Goal: Transaction & Acquisition: Register for event/course

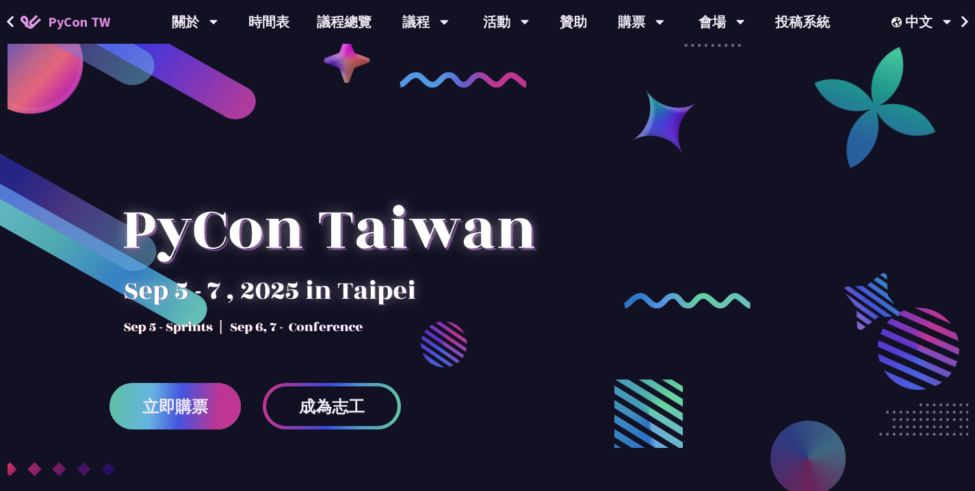
scroll to position [79, 0]
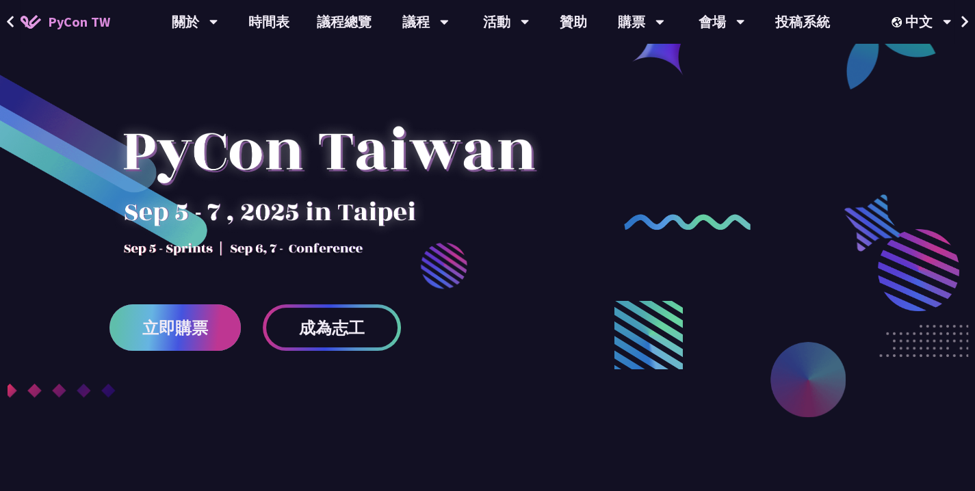
click at [157, 319] on span "立即購票" at bounding box center [175, 327] width 66 height 17
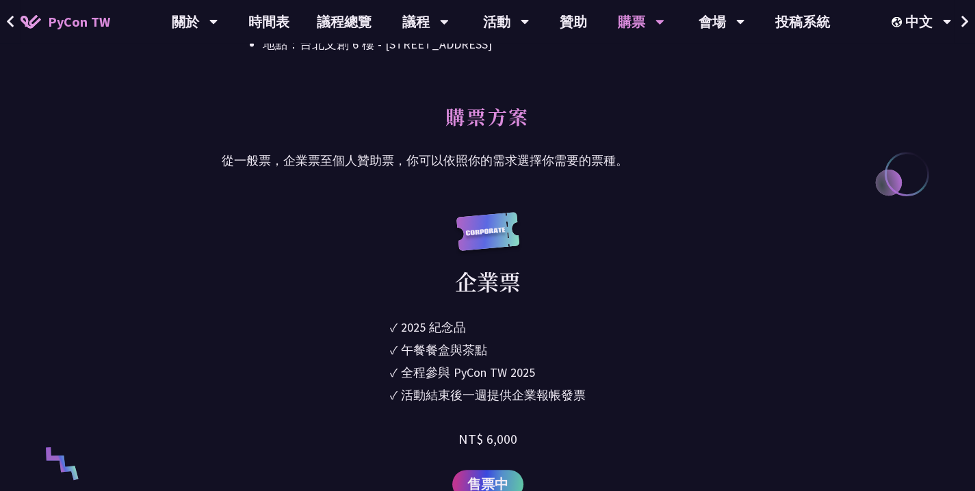
scroll to position [630, 0]
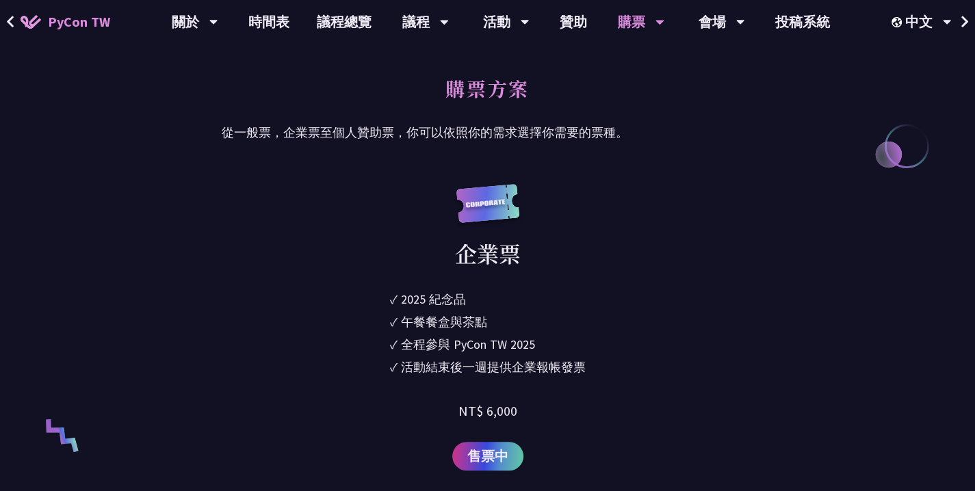
drag, startPoint x: 608, startPoint y: 354, endPoint x: 635, endPoint y: 272, distance: 87.0
click at [635, 272] on div "企業票 ✓ 2025 [PERSON_NAME]✓ 午餐餐盒與茶點 ✓ 全程參與 PyCon TW 2025 ✓ 活動結束後一週提供企業報帳發票 NT$ 6,…" at bounding box center [487, 327] width 531 height 287
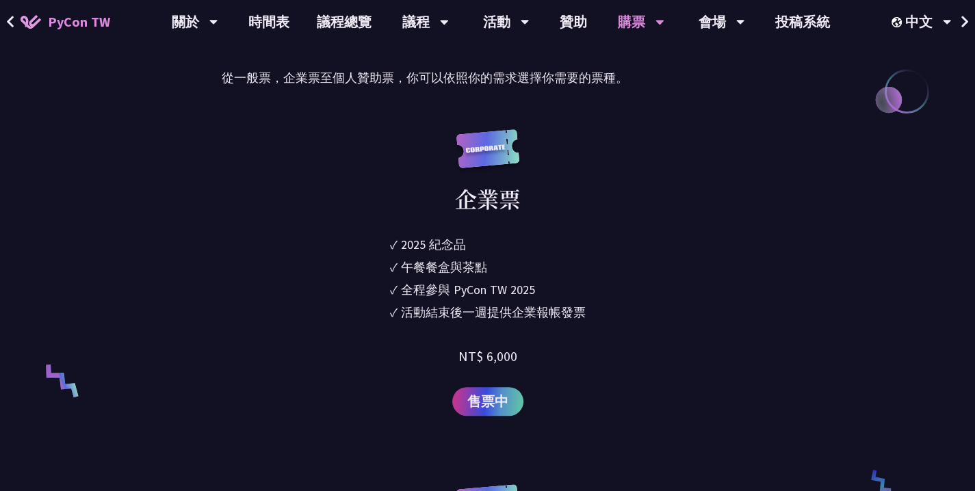
scroll to position [709, 0]
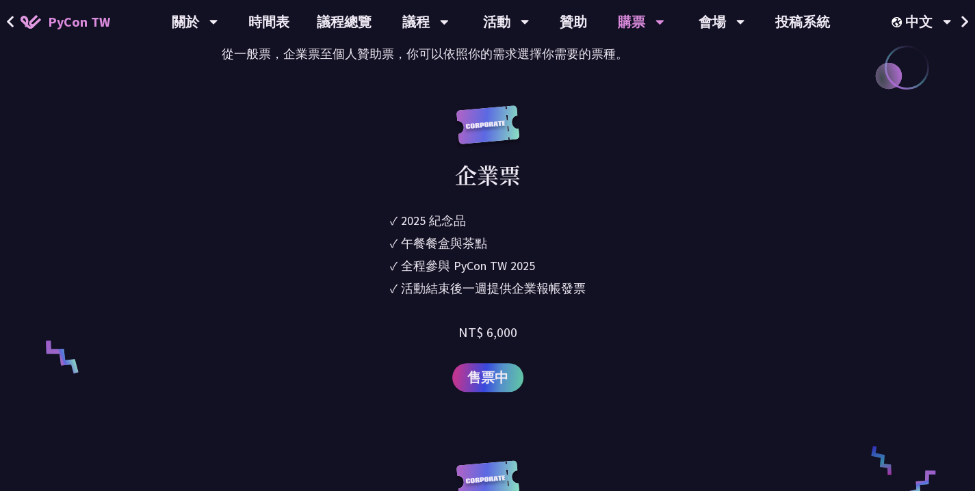
drag, startPoint x: 591, startPoint y: 287, endPoint x: 579, endPoint y: 297, distance: 15.1
click at [579, 297] on div "企業票 ✓ 2025 [PERSON_NAME]✓ 午餐餐盒與茶點 ✓ 全程參與 PyCon TW 2025 ✓ 活動結束後一週提供企業報帳發票 NT$ 6,…" at bounding box center [487, 248] width 531 height 287
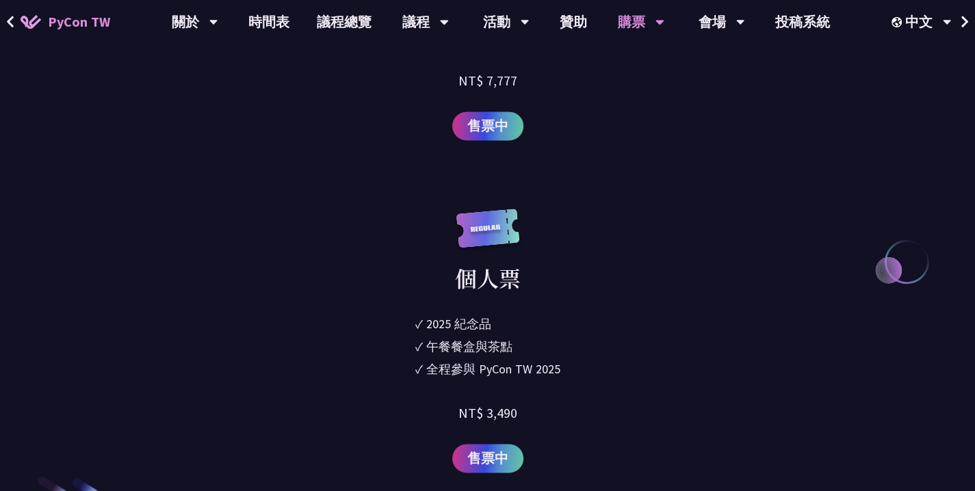
scroll to position [1733, 0]
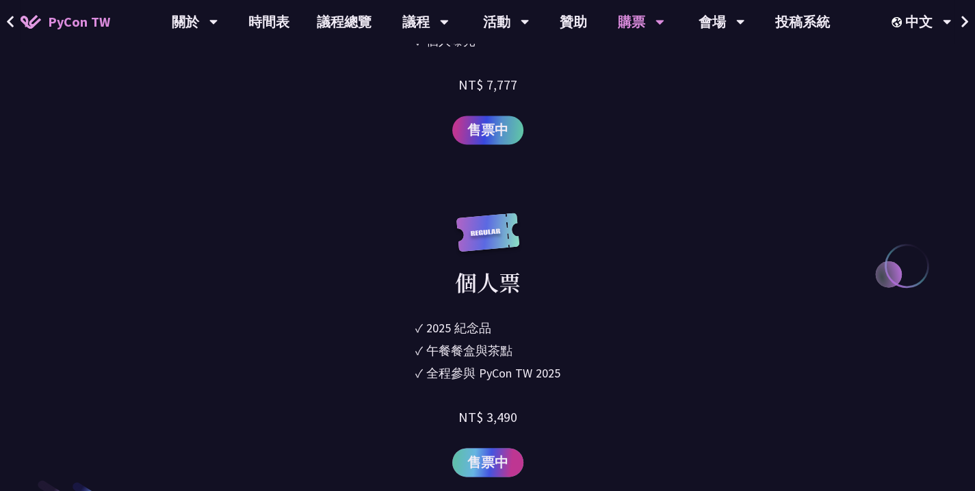
click at [489, 459] on span "售票中" at bounding box center [487, 462] width 41 height 21
click at [626, 66] on link "購票資訊" at bounding box center [640, 63] width 131 height 32
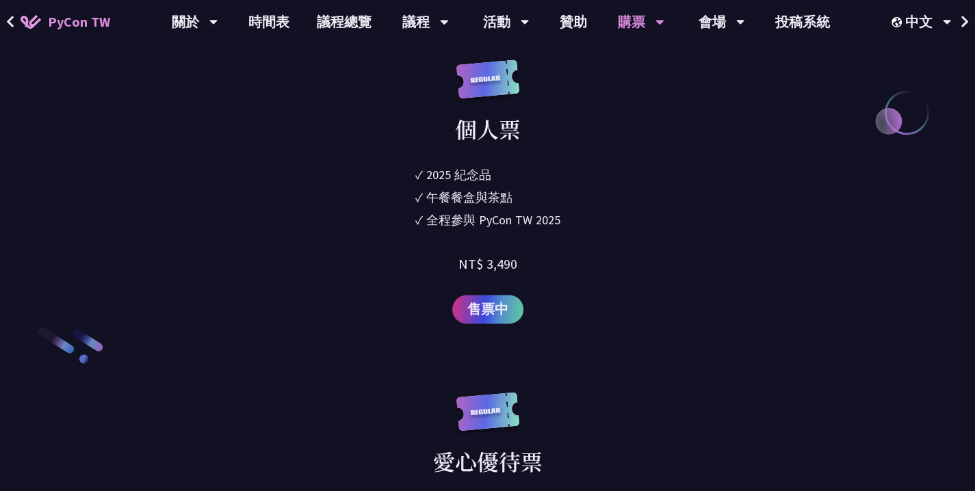
scroll to position [1891, 0]
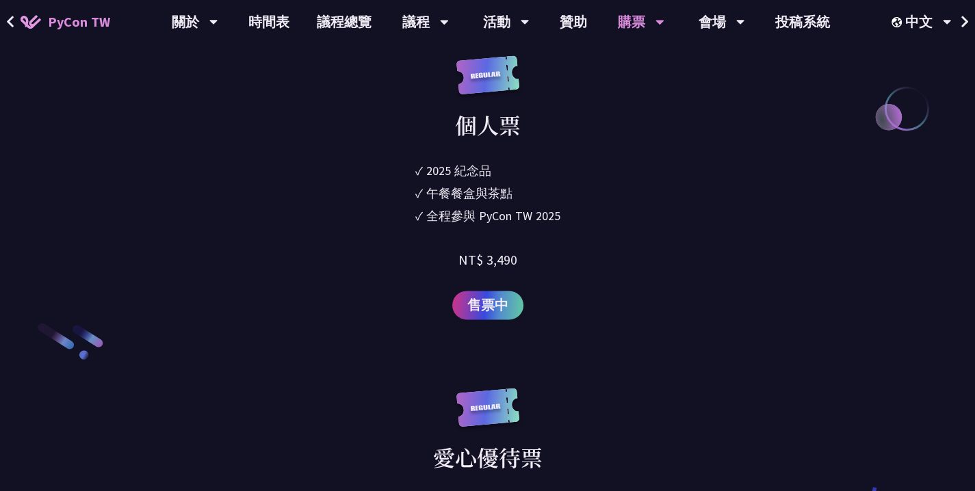
drag, startPoint x: 579, startPoint y: 214, endPoint x: 598, endPoint y: 133, distance: 83.6
click at [598, 133] on div "個人票 ✓ 2025 [PERSON_NAME]✓ 午餐餐盒與茶點 ✓ 全程參與 PyCon TW 2025 NT$ 3,490 售票中" at bounding box center [487, 187] width 531 height 264
click at [930, 20] on div "中文" at bounding box center [921, 22] width 60 height 44
click at [914, 113] on div "中文" at bounding box center [921, 102] width 82 height 32
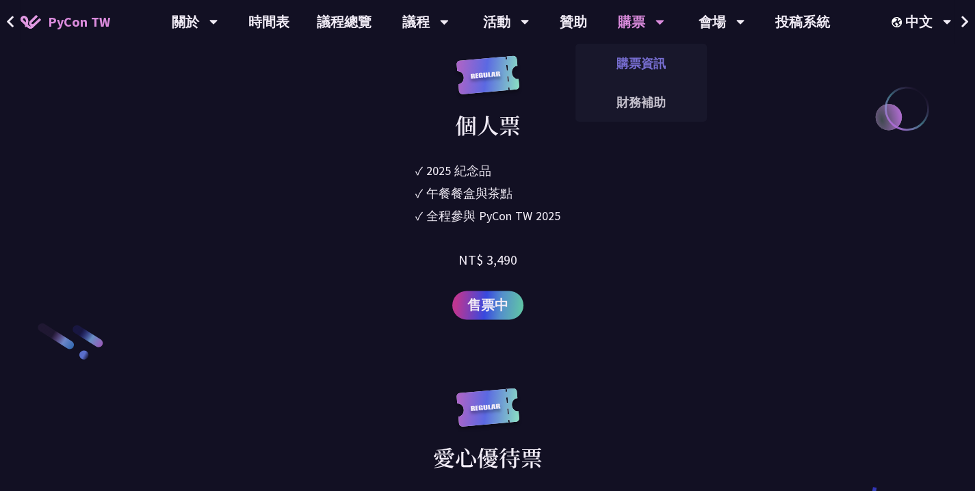
click at [622, 64] on link "購票資訊" at bounding box center [640, 63] width 131 height 32
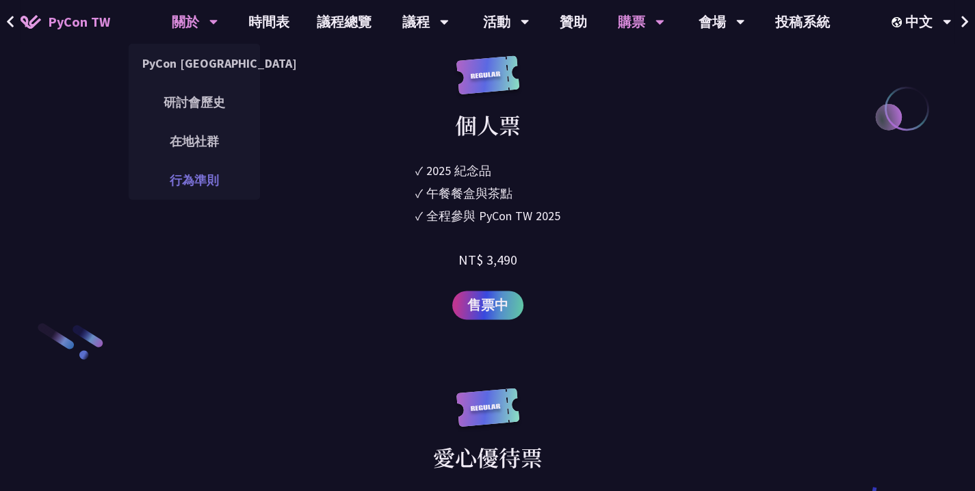
click at [216, 174] on link "行為準則" at bounding box center [194, 180] width 131 height 32
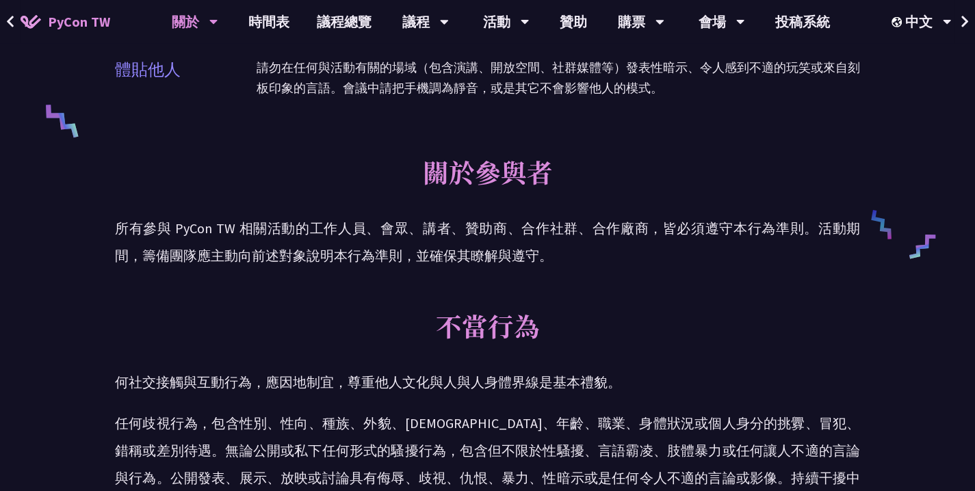
scroll to position [1261, 0]
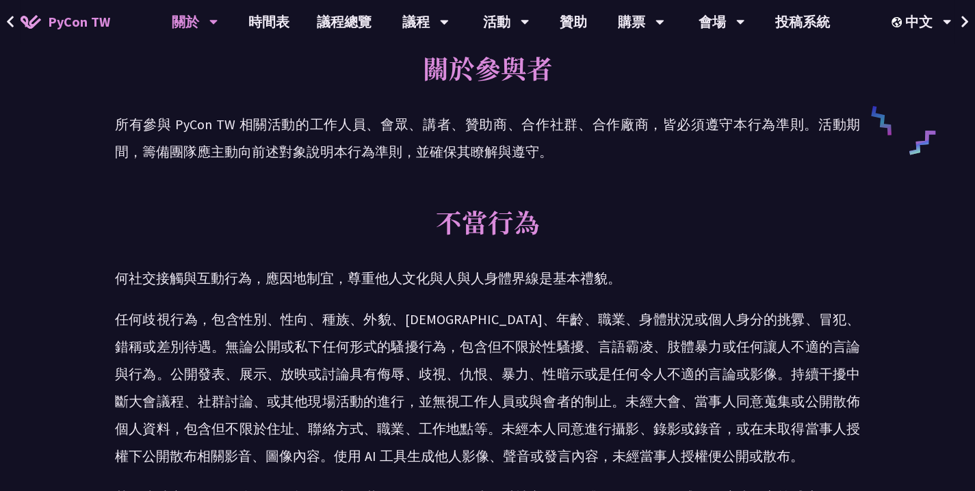
drag, startPoint x: 321, startPoint y: 395, endPoint x: 469, endPoint y: 237, distance: 216.3
click at [469, 237] on div "不當行為 何社交接觸與互動行為，應因地制宜，尊重他人文化與人與人身體界線是基本禮貌。 其他違法之行為，包含但不限於：惡意恐嚇、跟蹤、尾隨，或是以社交工具軟體騷…" at bounding box center [487, 379] width 745 height 400
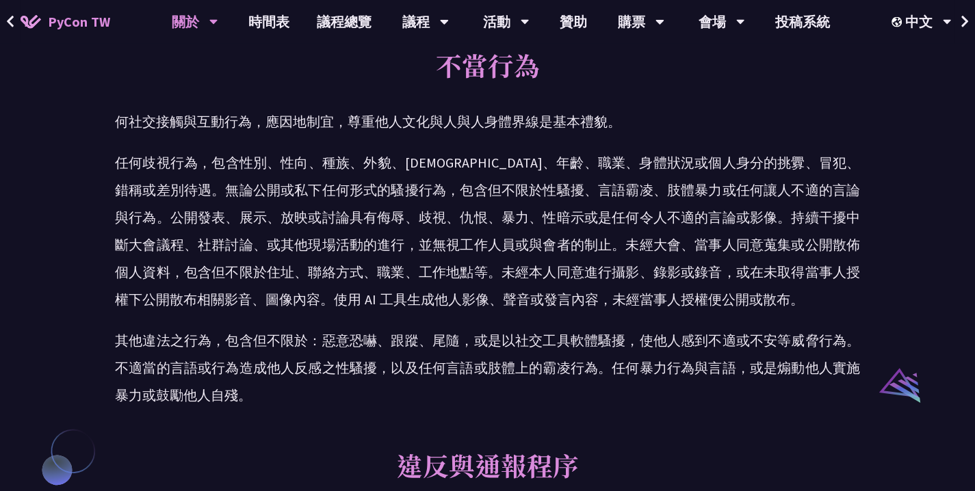
scroll to position [1418, 0]
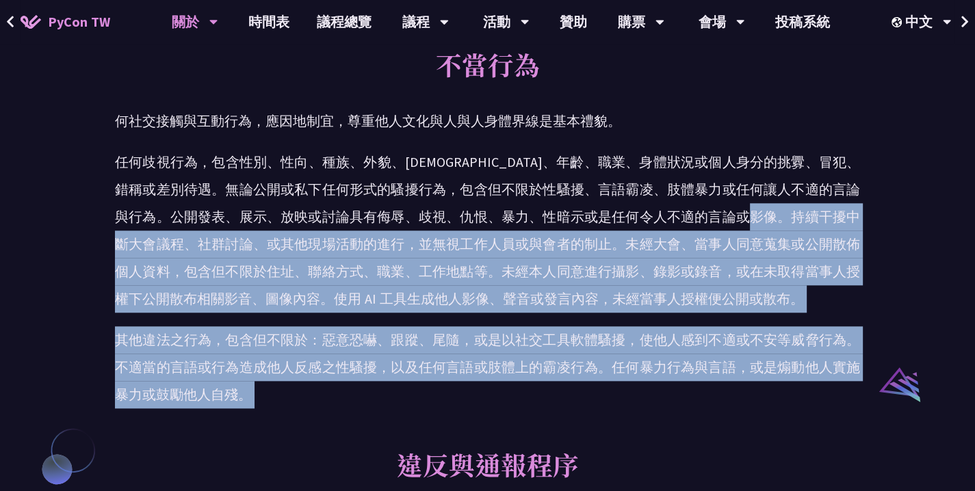
drag, startPoint x: 547, startPoint y: 440, endPoint x: 581, endPoint y: 212, distance: 230.2
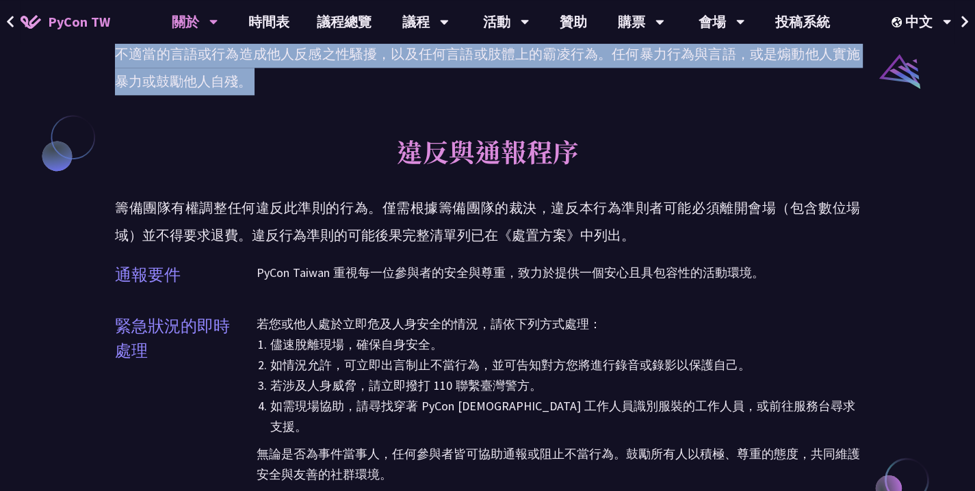
scroll to position [1733, 0]
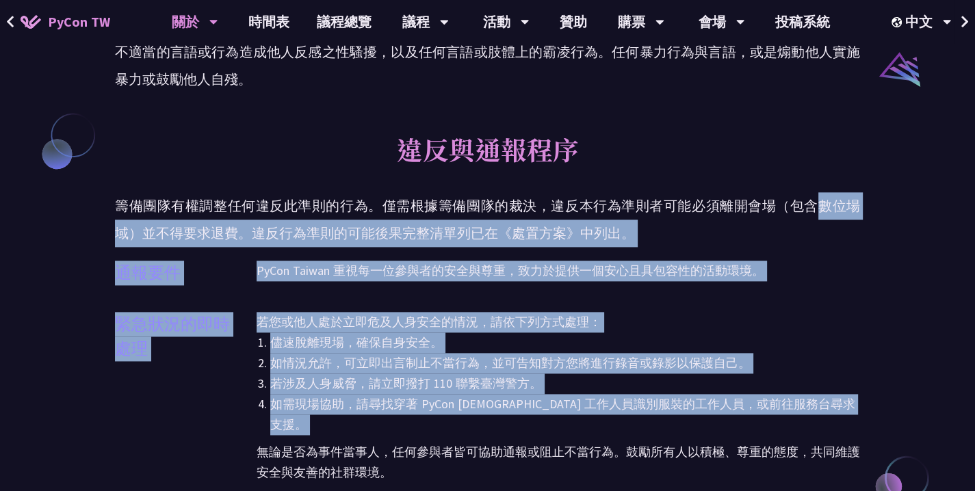
drag, startPoint x: 437, startPoint y: 417, endPoint x: 516, endPoint y: 215, distance: 217.5
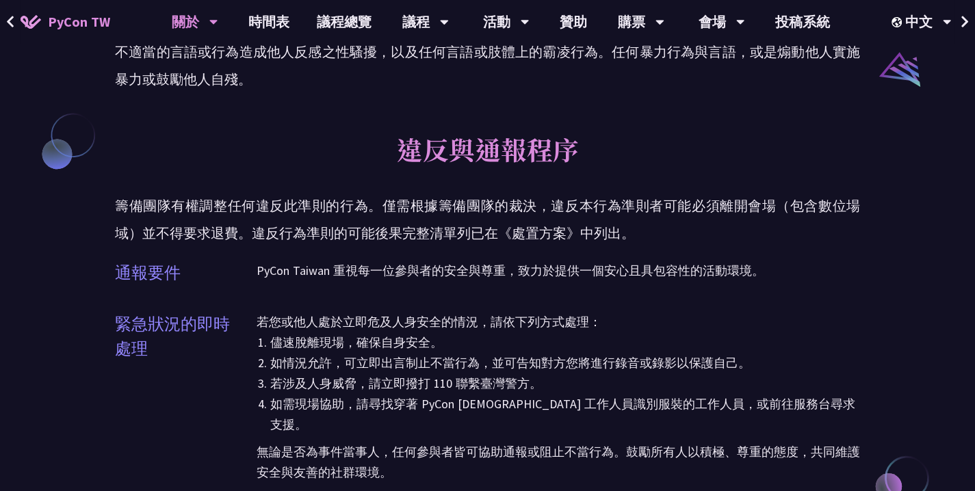
click at [577, 435] on p "無論是否為事件當事人，任何參與者皆可協助通報或阻止不當行為。鼓勵所有人以積極、尊重的態度，共同維護安全與友善的社群環境。" at bounding box center [559, 459] width 604 height 48
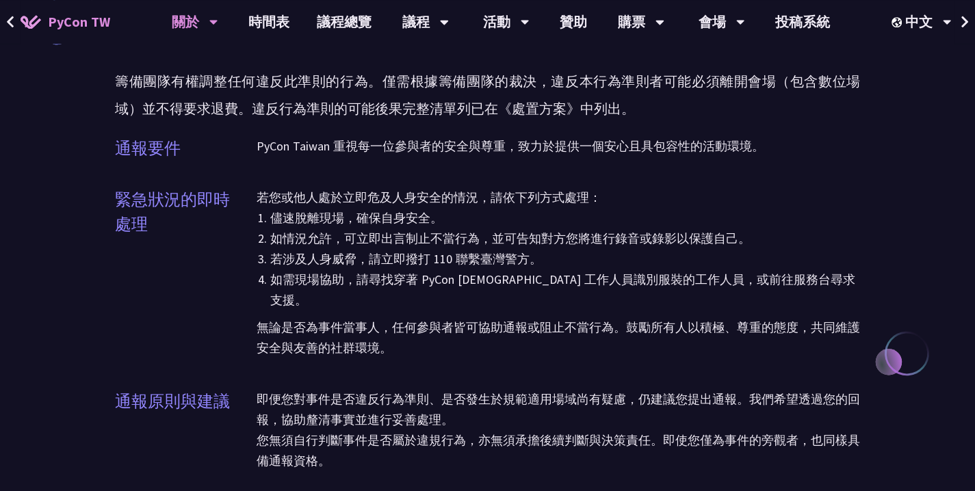
scroll to position [1891, 0]
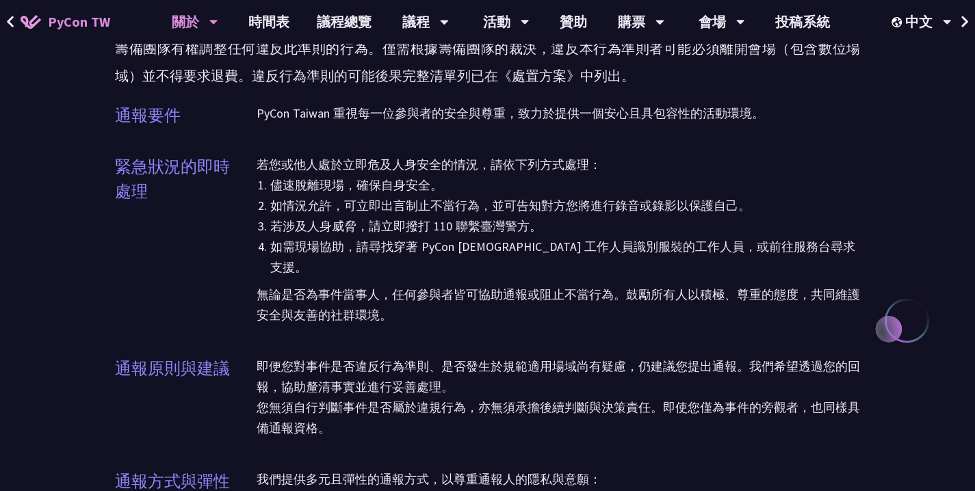
drag, startPoint x: 600, startPoint y: 400, endPoint x: 614, endPoint y: 212, distance: 188.7
click at [614, 212] on li "如情況允許，可立即出言制止不當行為，並可告知對方您將進行錄音或錄影以保護自己。" at bounding box center [565, 206] width 590 height 21
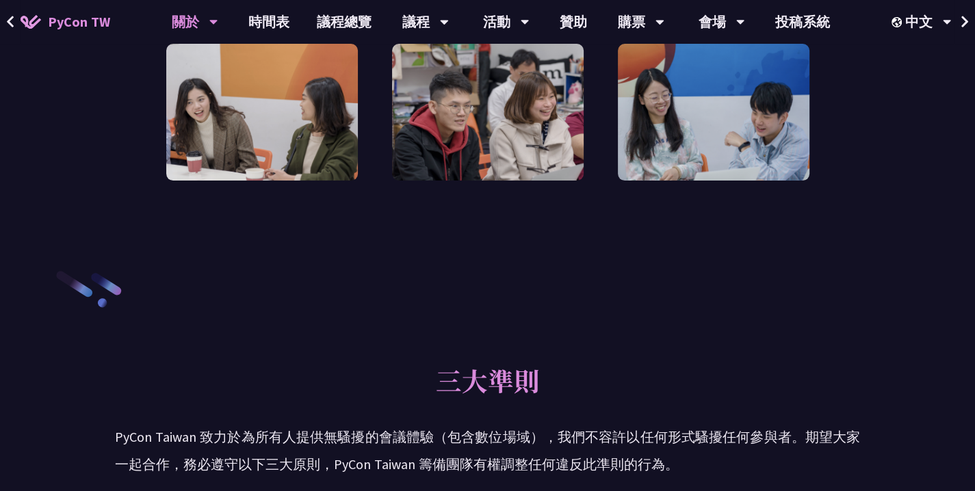
scroll to position [157, 0]
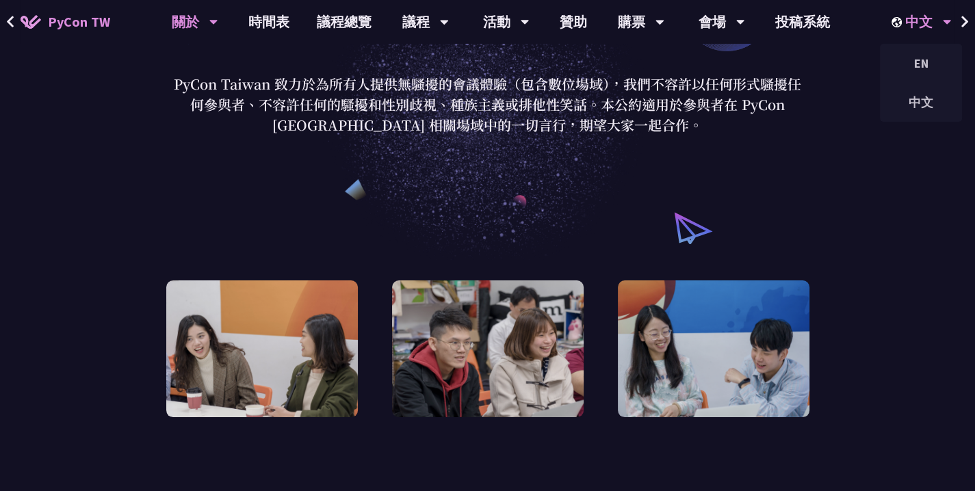
click at [910, 34] on div "中文" at bounding box center [921, 22] width 60 height 44
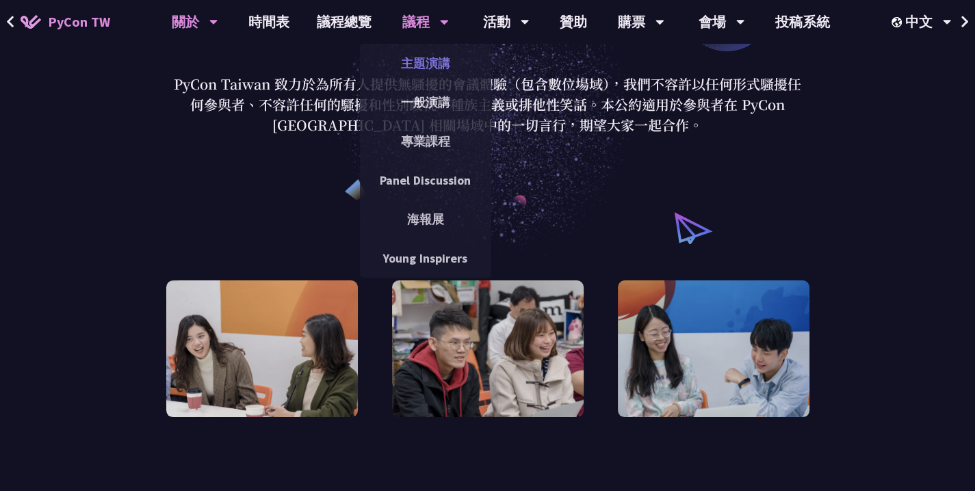
click at [406, 66] on link "主題演講" at bounding box center [425, 63] width 131 height 32
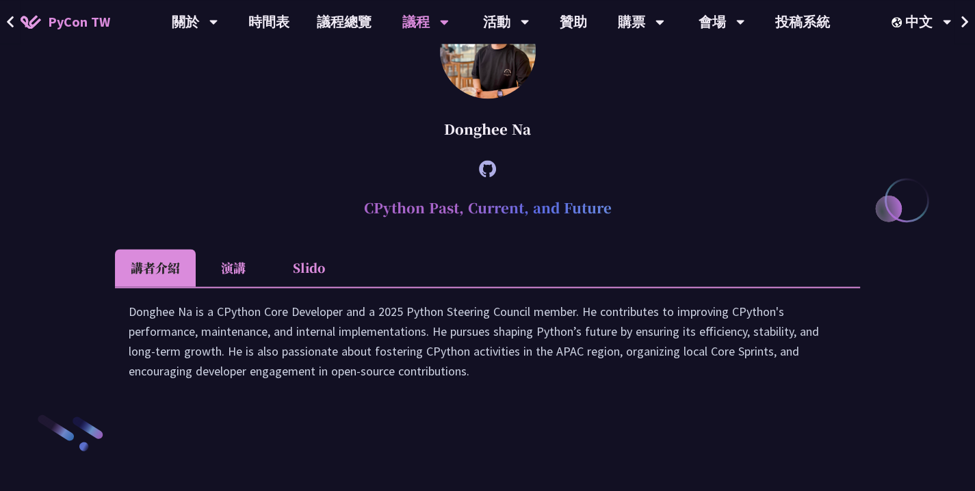
scroll to position [1783, 0]
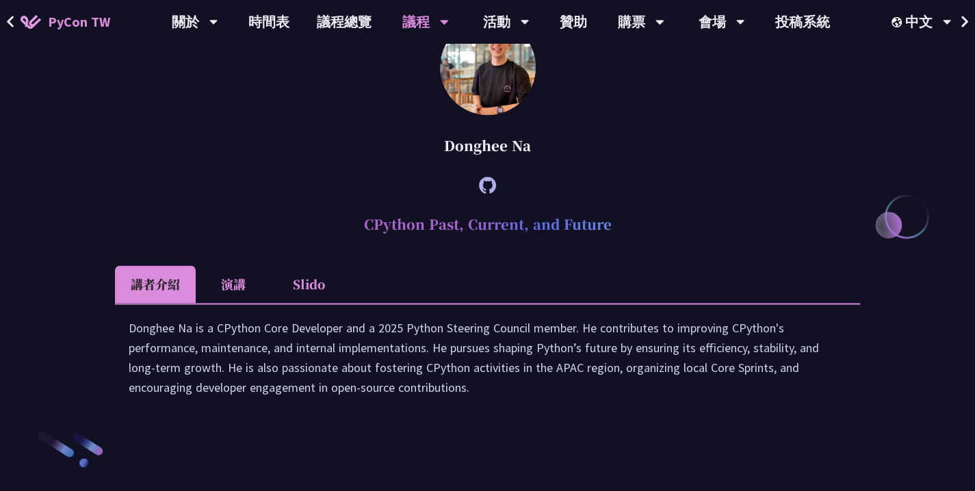
click at [220, 303] on li "演講" at bounding box center [233, 284] width 75 height 38
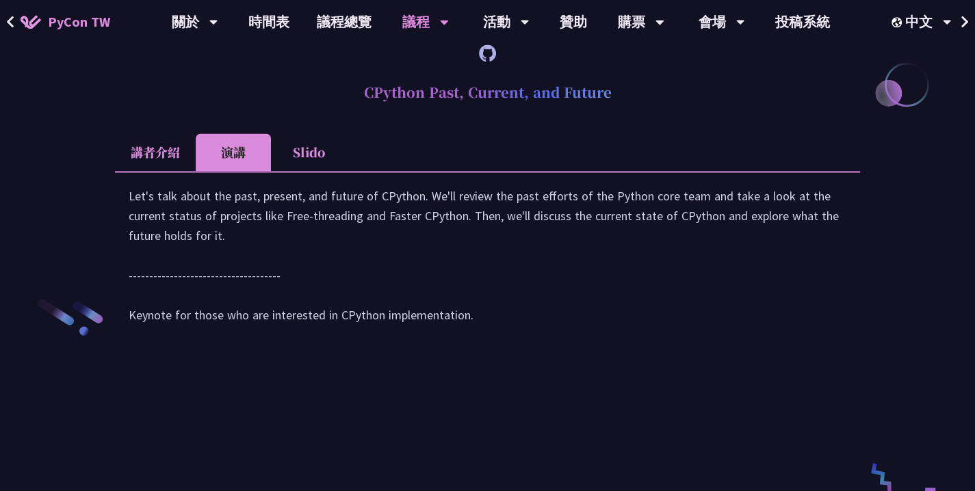
scroll to position [2019, 0]
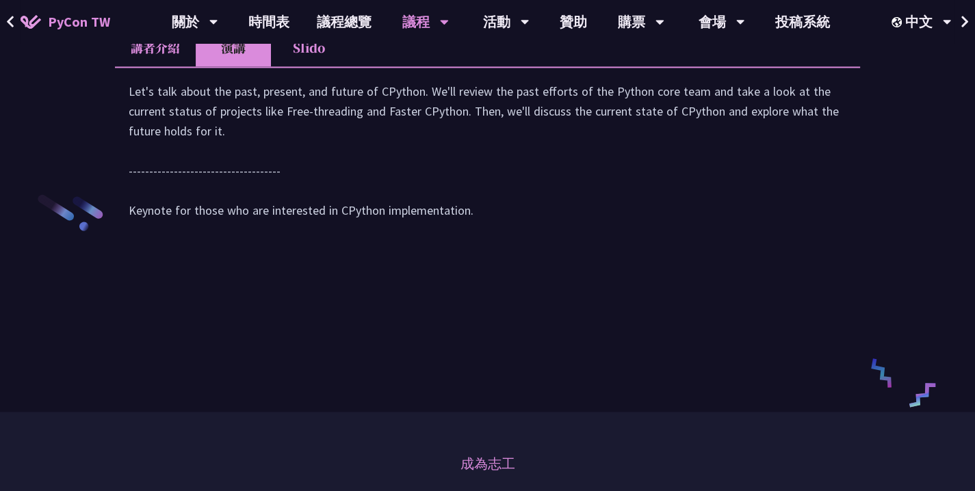
click at [318, 66] on li "Slido" at bounding box center [308, 48] width 75 height 38
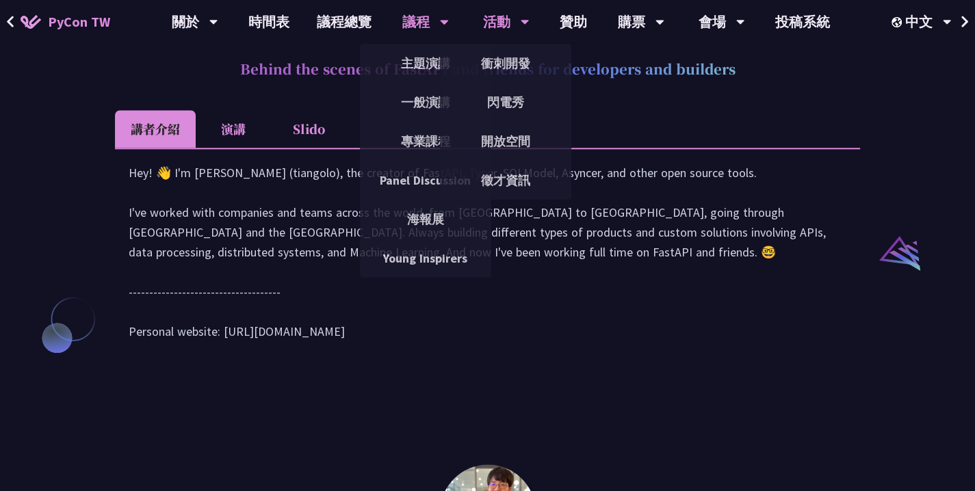
scroll to position [1310, 0]
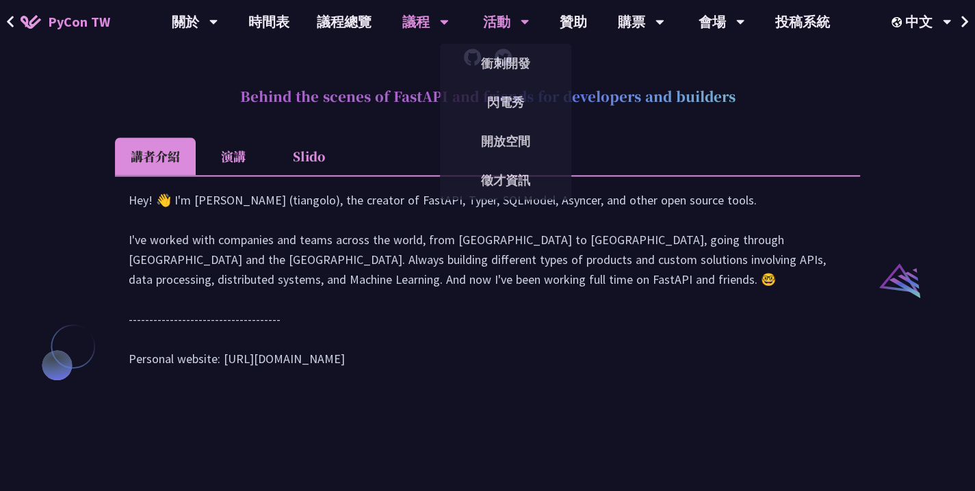
click at [501, 22] on div "活動" at bounding box center [506, 22] width 47 height 44
click at [499, 190] on link "徵才資訊" at bounding box center [505, 180] width 131 height 32
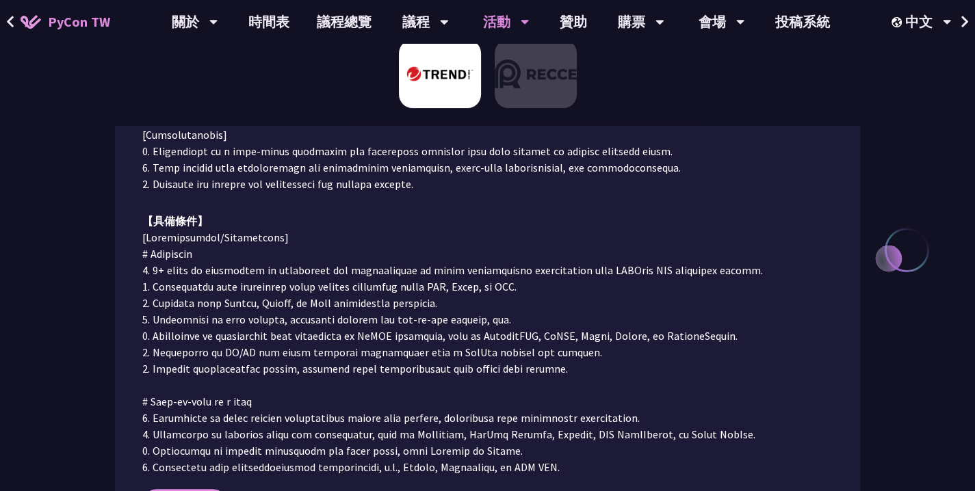
scroll to position [74, 0]
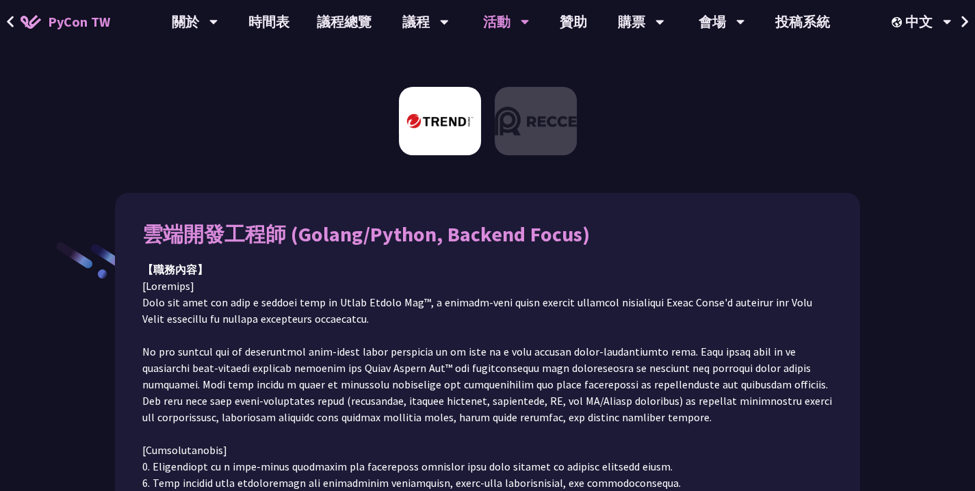
drag, startPoint x: 95, startPoint y: 252, endPoint x: 116, endPoint y: 253, distance: 21.2
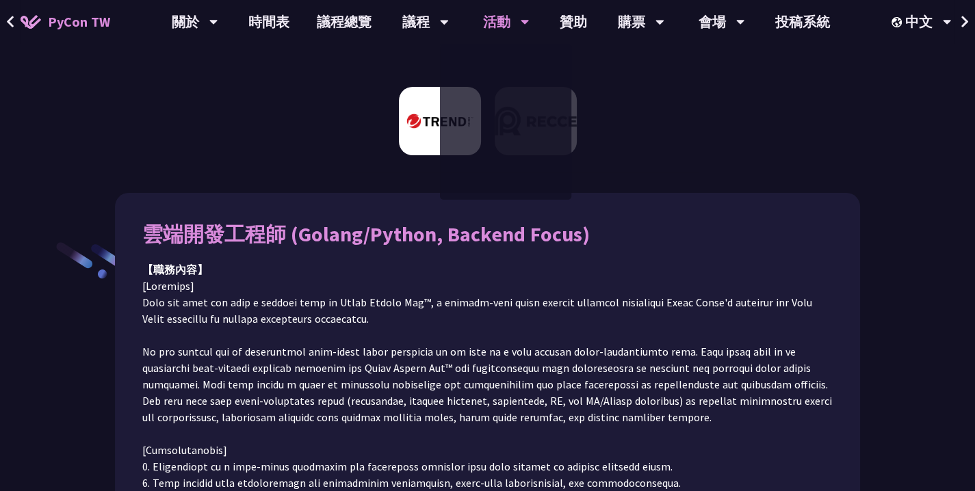
click at [787, 116] on div at bounding box center [487, 126] width 975 height 92
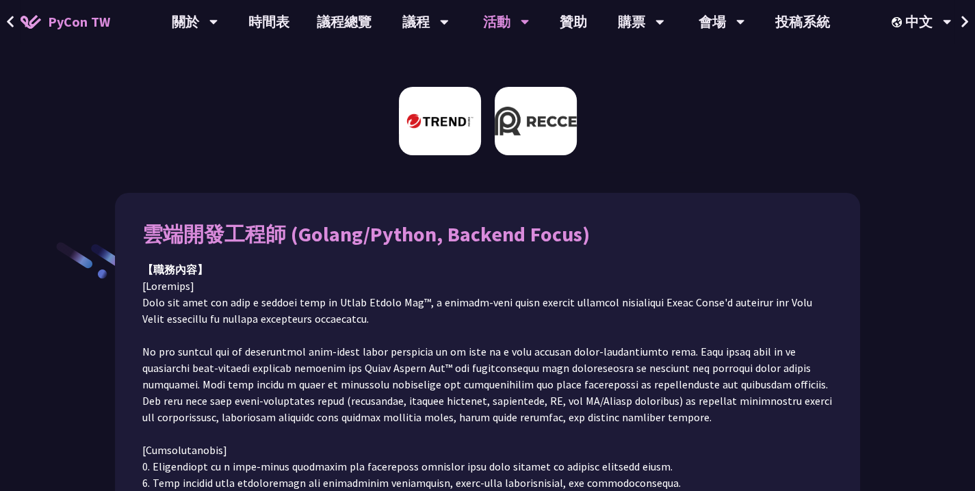
click at [529, 140] on img at bounding box center [536, 121] width 82 height 68
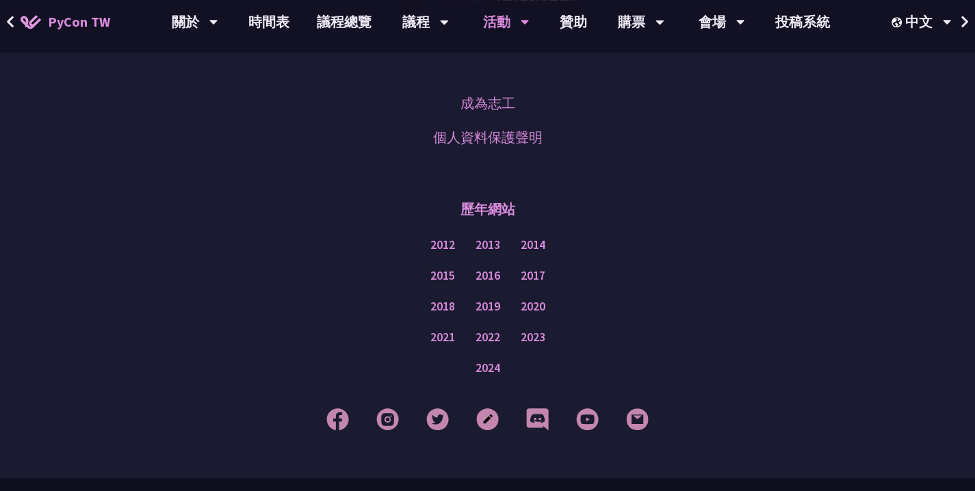
scroll to position [1190, 0]
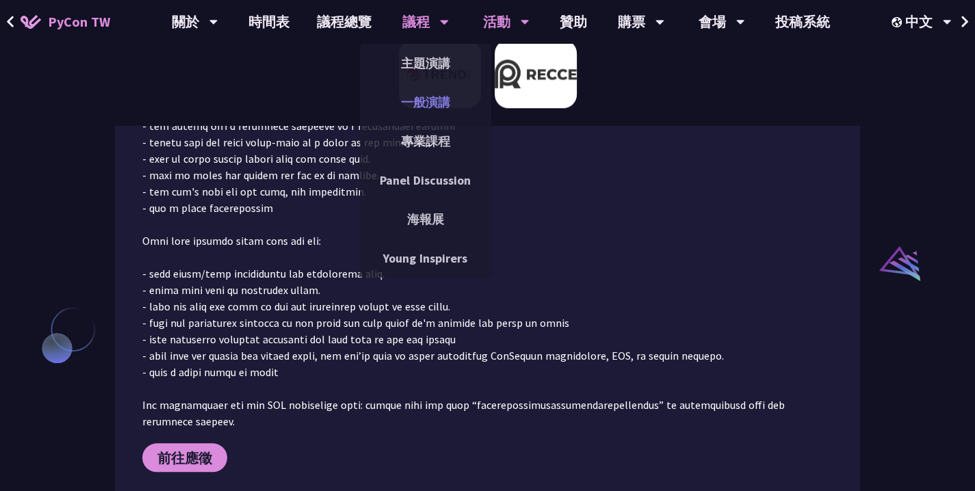
click at [411, 89] on link "一般演講" at bounding box center [425, 102] width 131 height 32
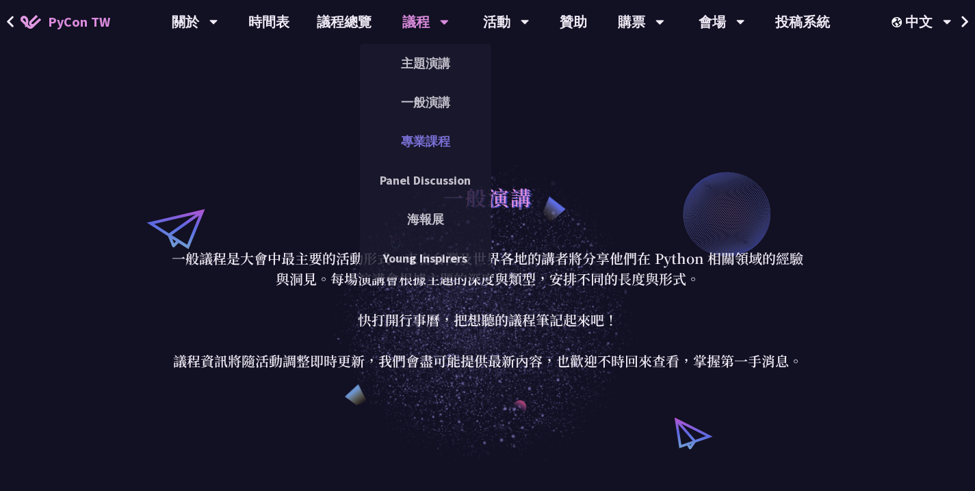
click at [428, 146] on link "專業課程" at bounding box center [425, 141] width 131 height 32
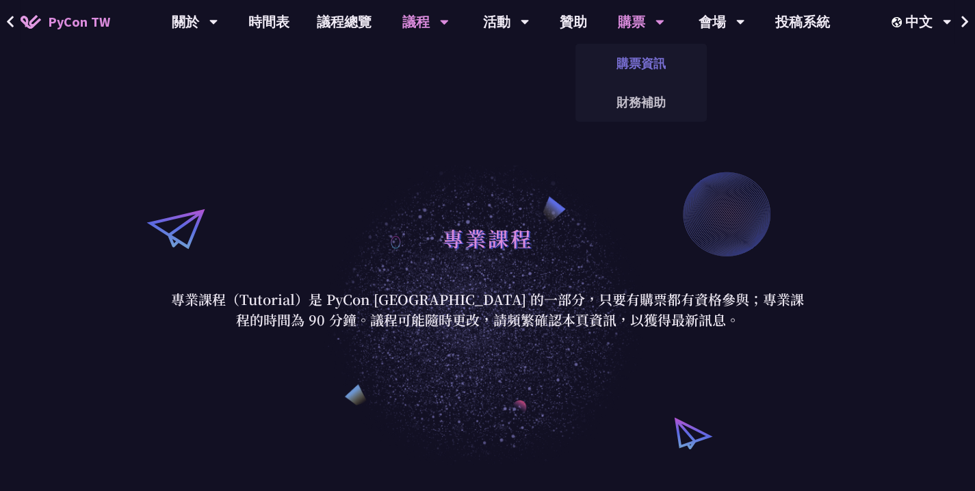
click at [646, 66] on link "購票資訊" at bounding box center [640, 63] width 131 height 32
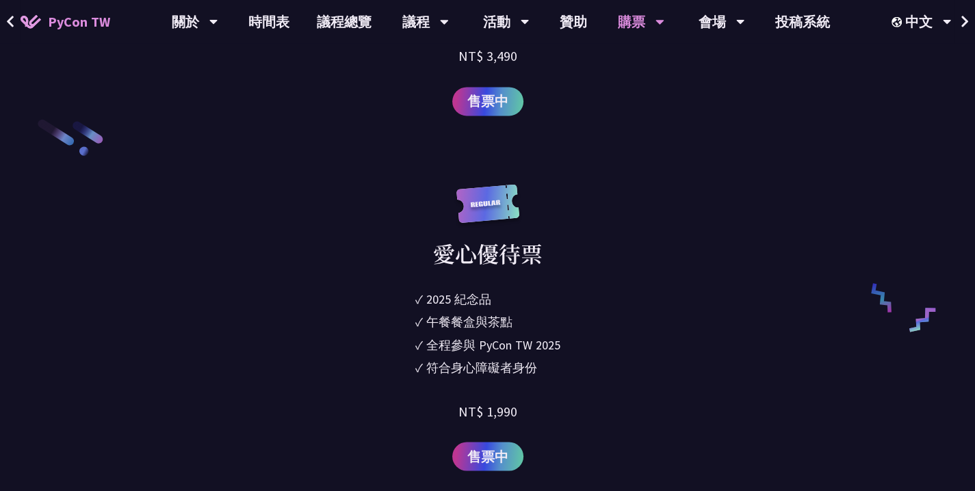
scroll to position [2127, 0]
